Goal: Browse casually

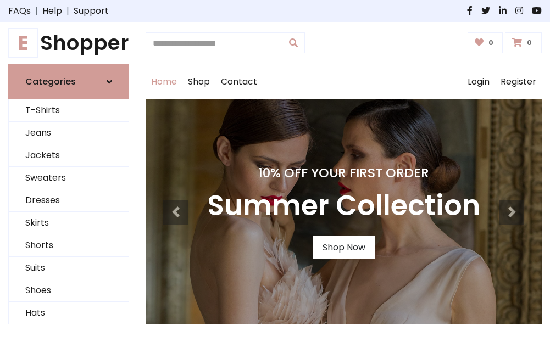
click at [275, 176] on h4 "10% Off Your First Order" at bounding box center [343, 172] width 273 height 15
click at [343, 248] on link "Shop Now" at bounding box center [344, 247] width 62 height 23
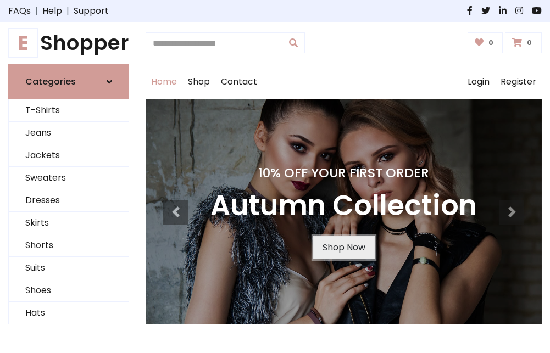
click at [343, 248] on link "Shop Now" at bounding box center [344, 247] width 62 height 23
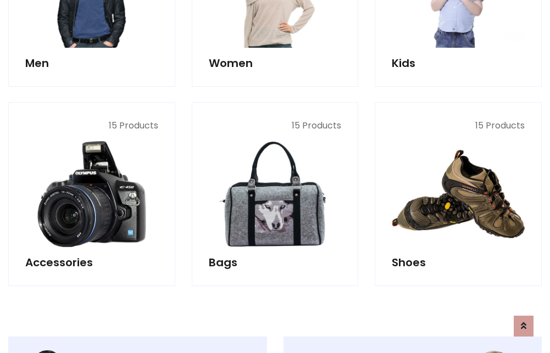
scroll to position [1095, 0]
